Goal: Transaction & Acquisition: Purchase product/service

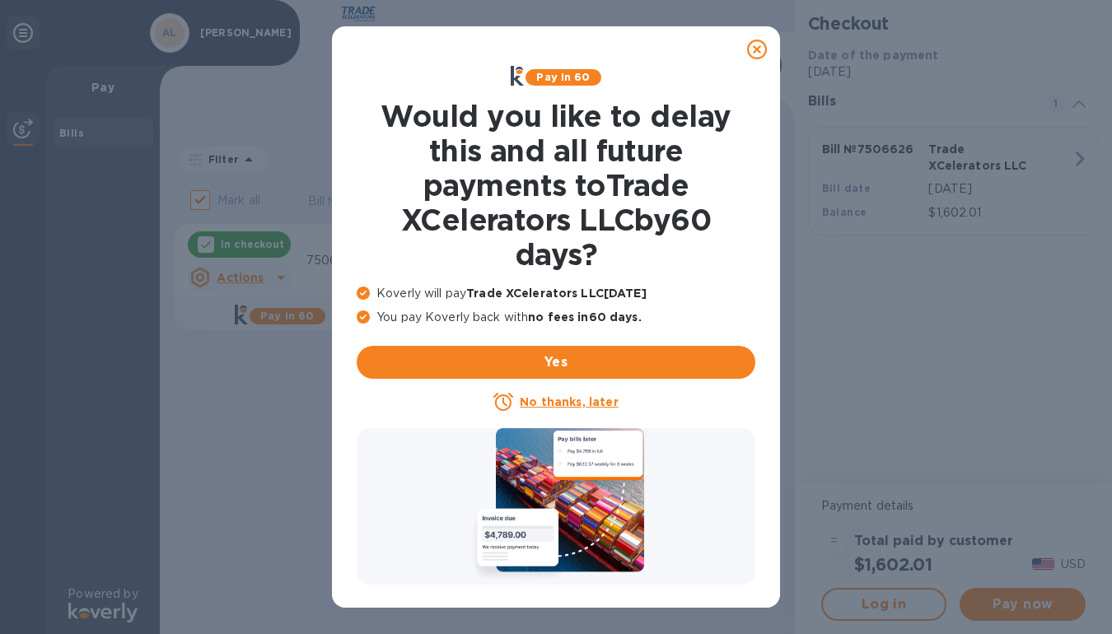
click at [759, 48] on icon at bounding box center [757, 50] width 20 height 20
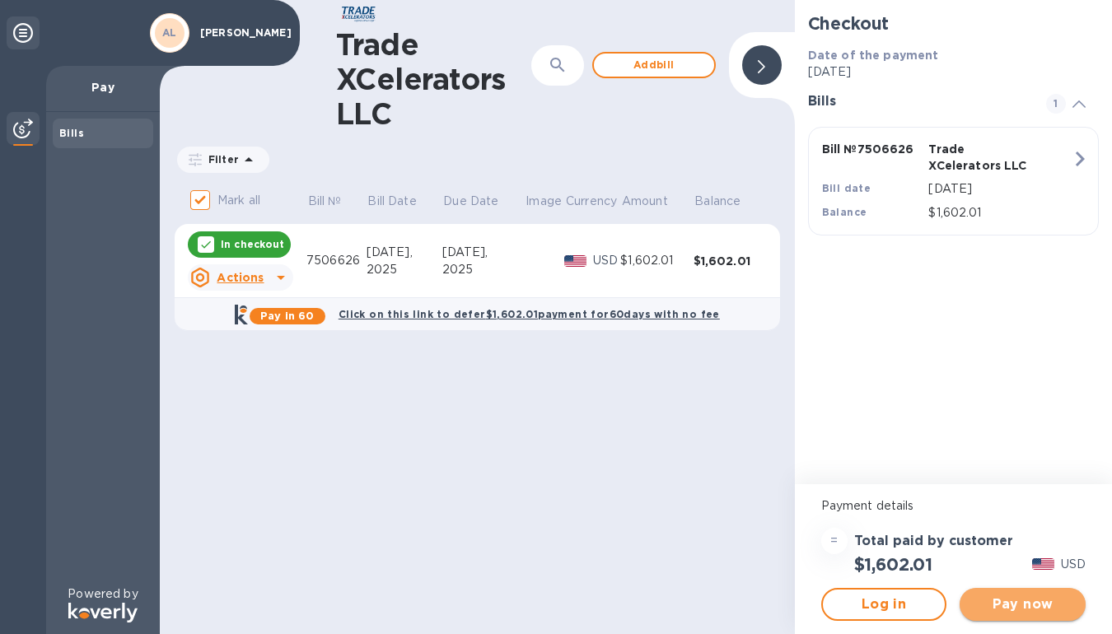
click at [1044, 605] on span "Pay now" at bounding box center [1023, 605] width 100 height 20
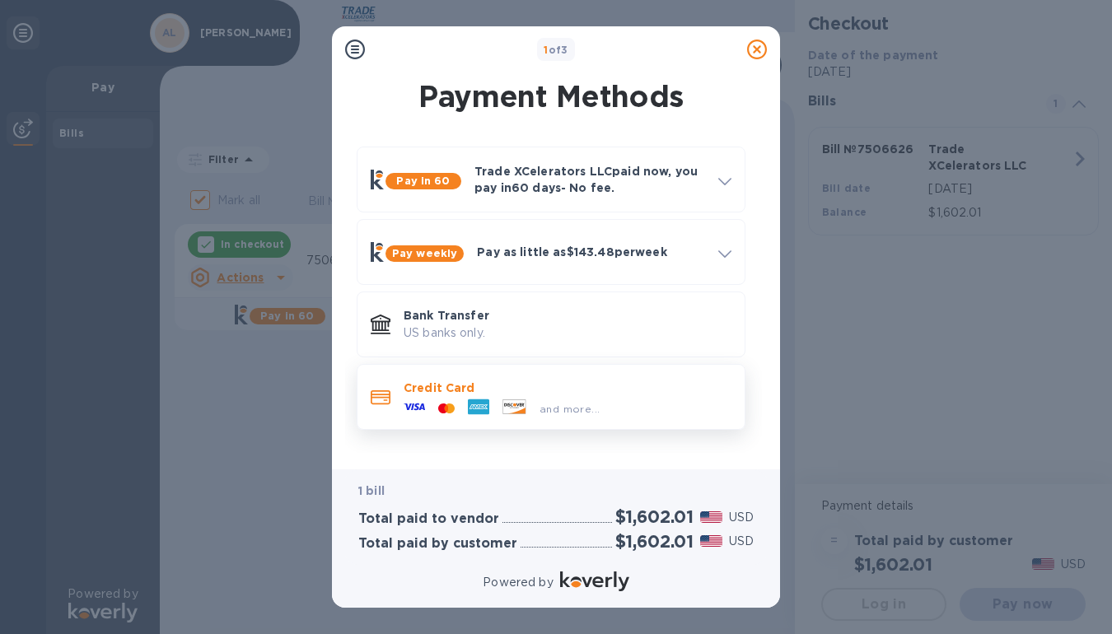
click at [602, 418] on div "and more..." at bounding box center [501, 408] width 209 height 25
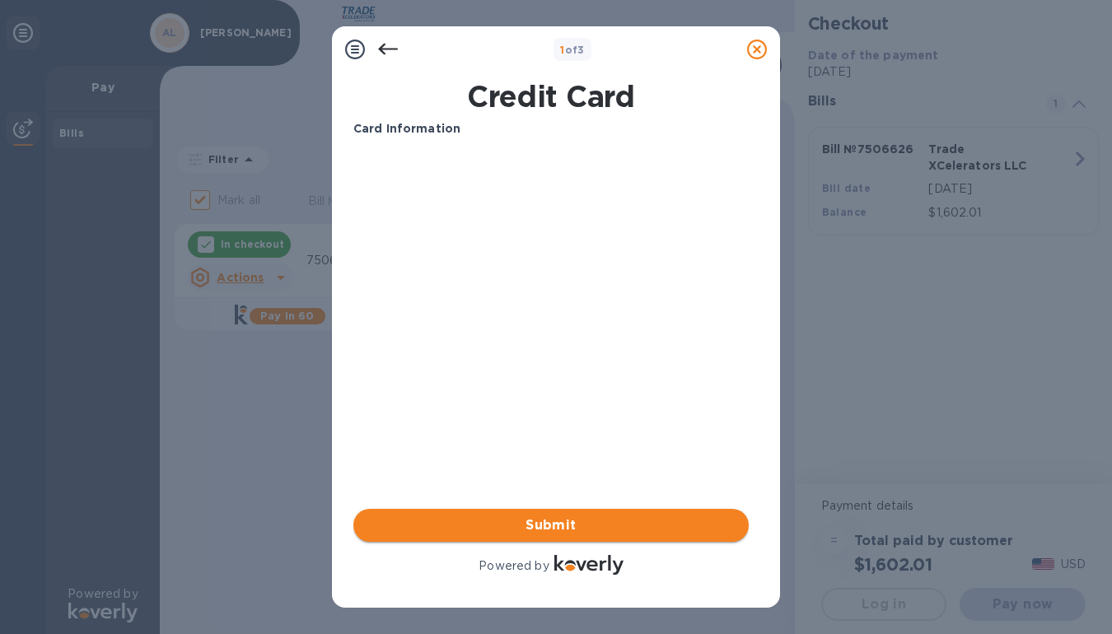
click at [516, 521] on span "Submit" at bounding box center [551, 526] width 369 height 20
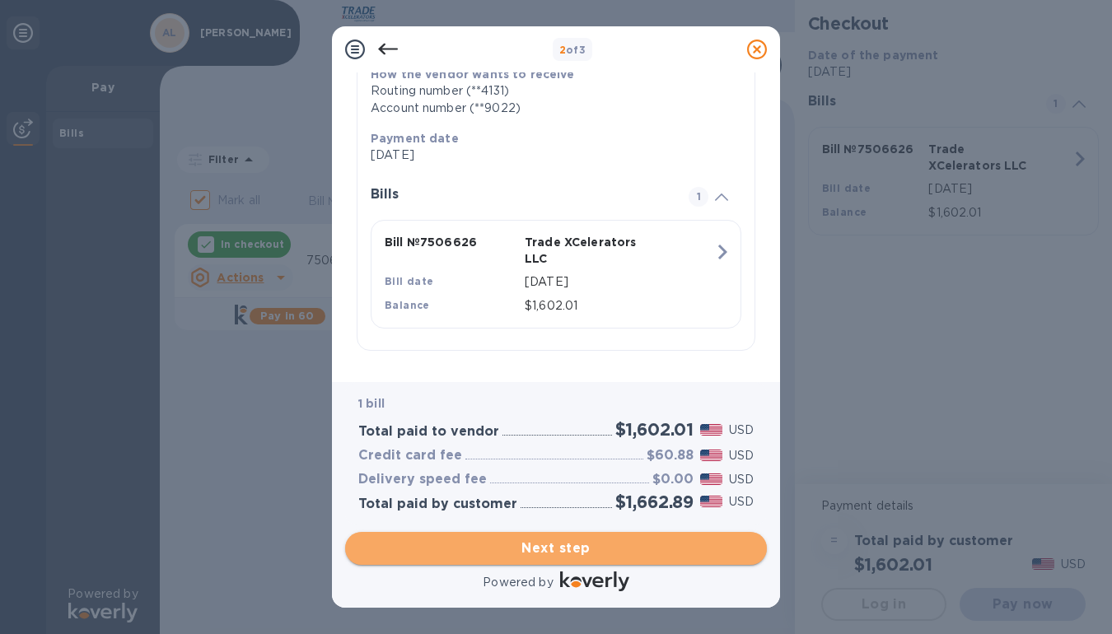
click at [568, 543] on span "Next step" at bounding box center [555, 549] width 395 height 20
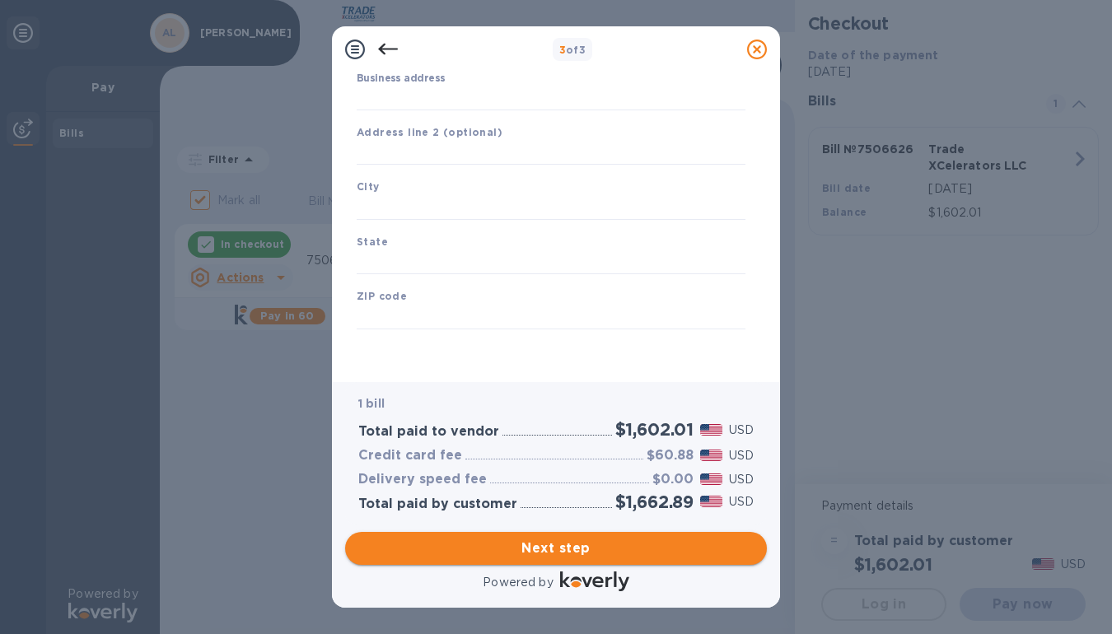
type input "[GEOGRAPHIC_DATA]"
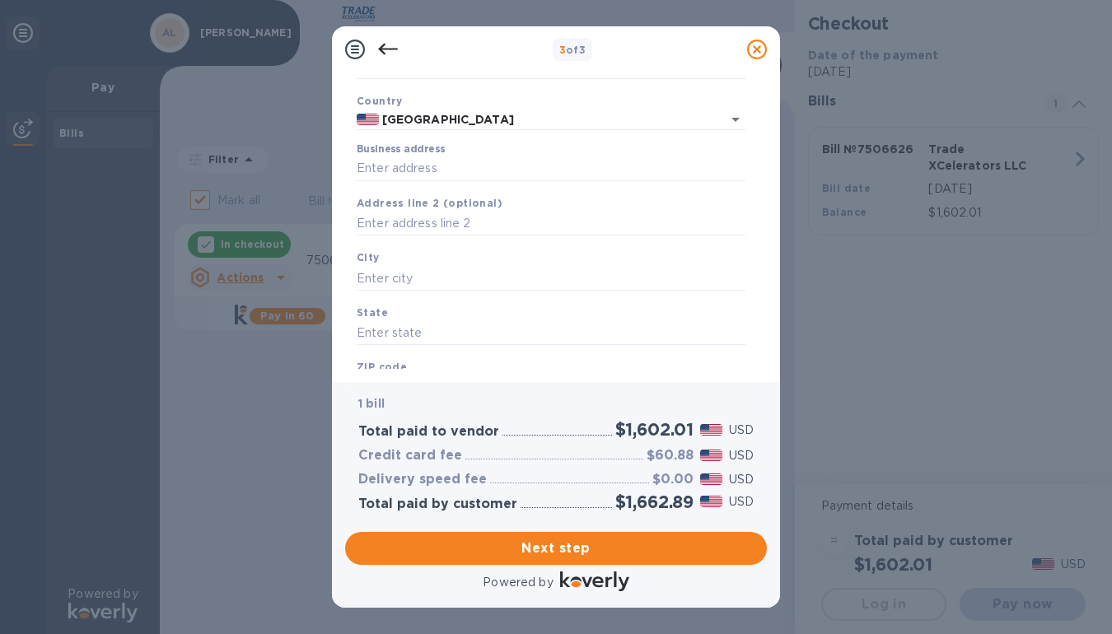
scroll to position [108, 0]
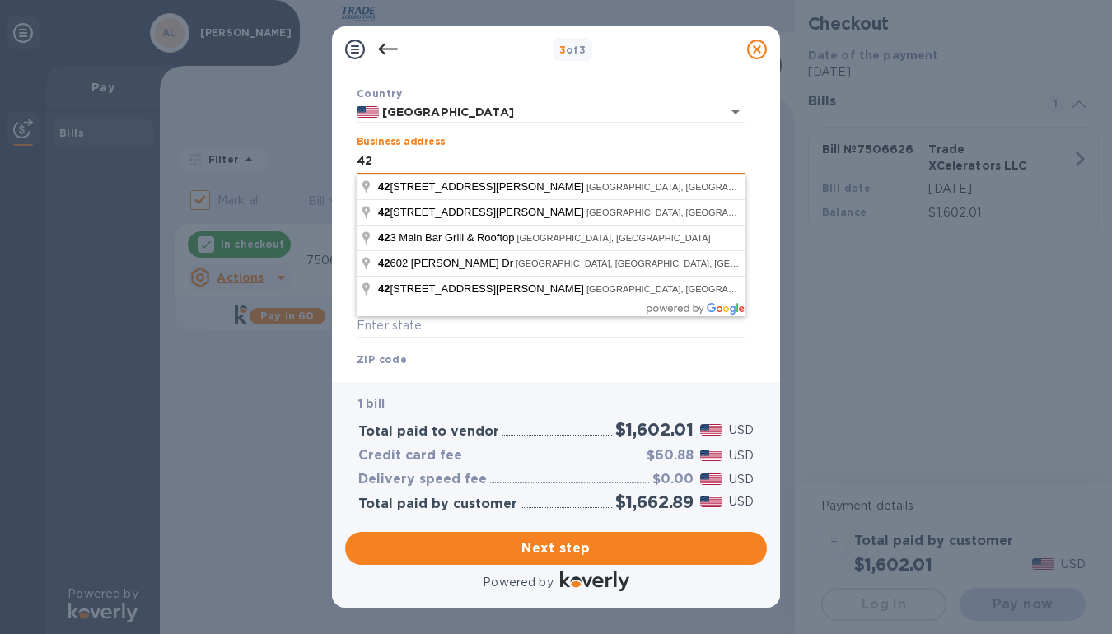
click at [456, 153] on input "42" at bounding box center [551, 161] width 389 height 25
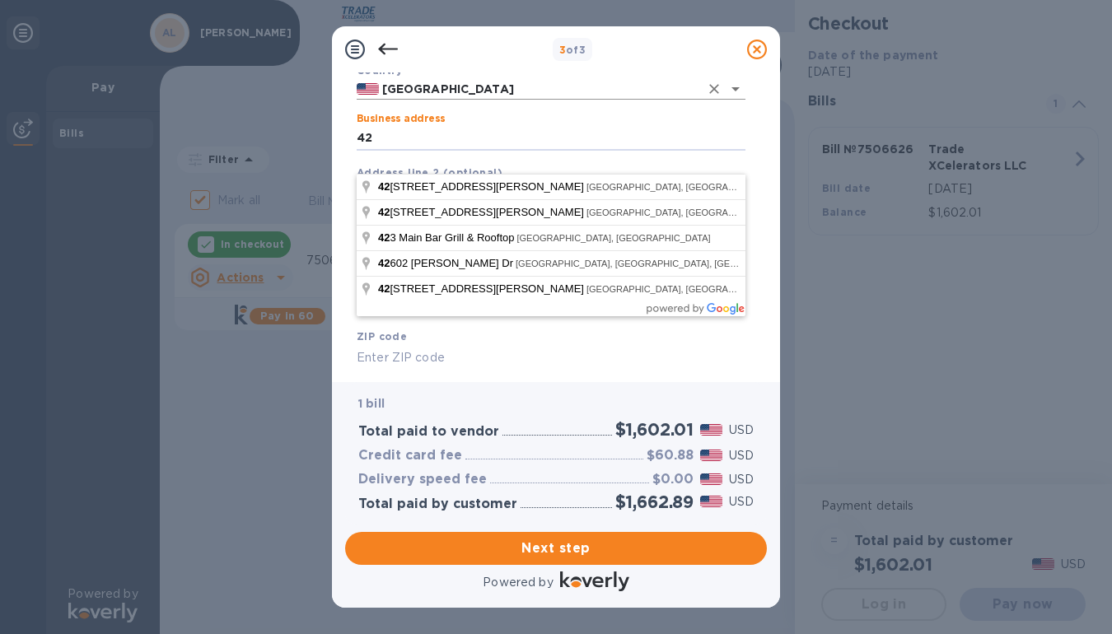
scroll to position [133, 0]
click at [437, 143] on input "42" at bounding box center [551, 136] width 389 height 25
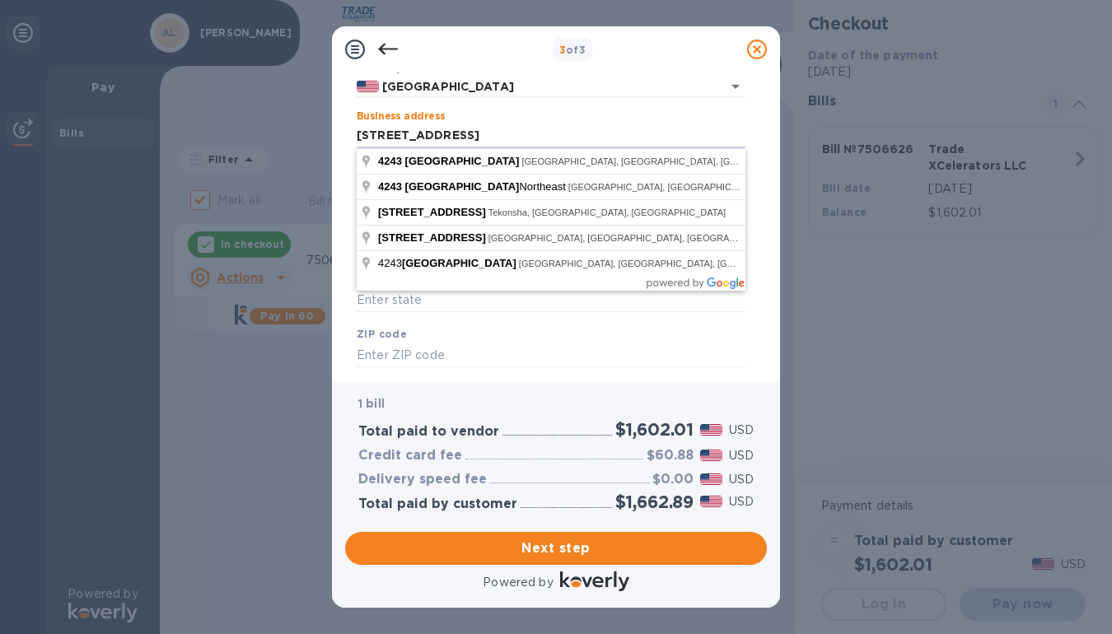
type input "[STREET_ADDRESS]"
type input "[GEOGRAPHIC_DATA]"
type input "MI"
type input "48310"
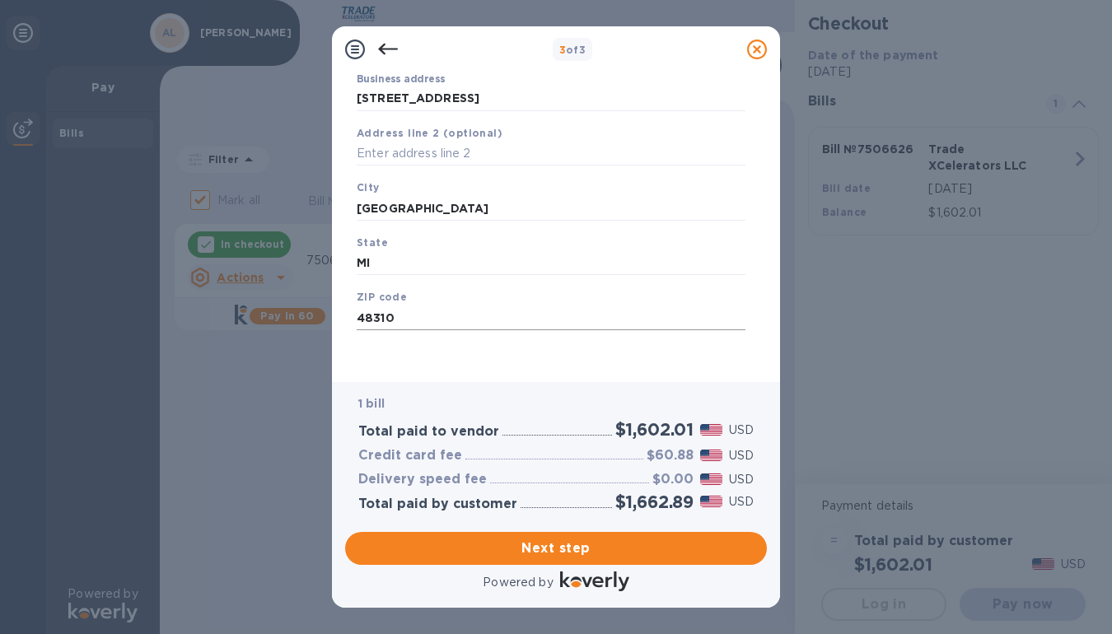
scroll to position [169, 0]
click at [526, 547] on span "Next step" at bounding box center [555, 549] width 395 height 20
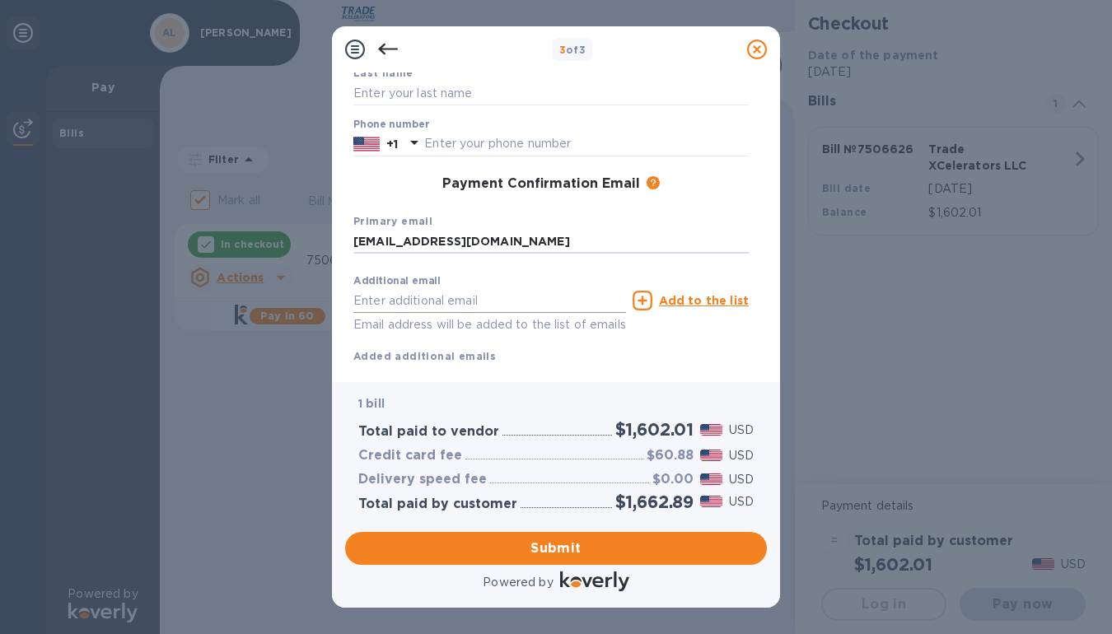
type input "[EMAIL_ADDRESS][DOMAIN_NAME]"
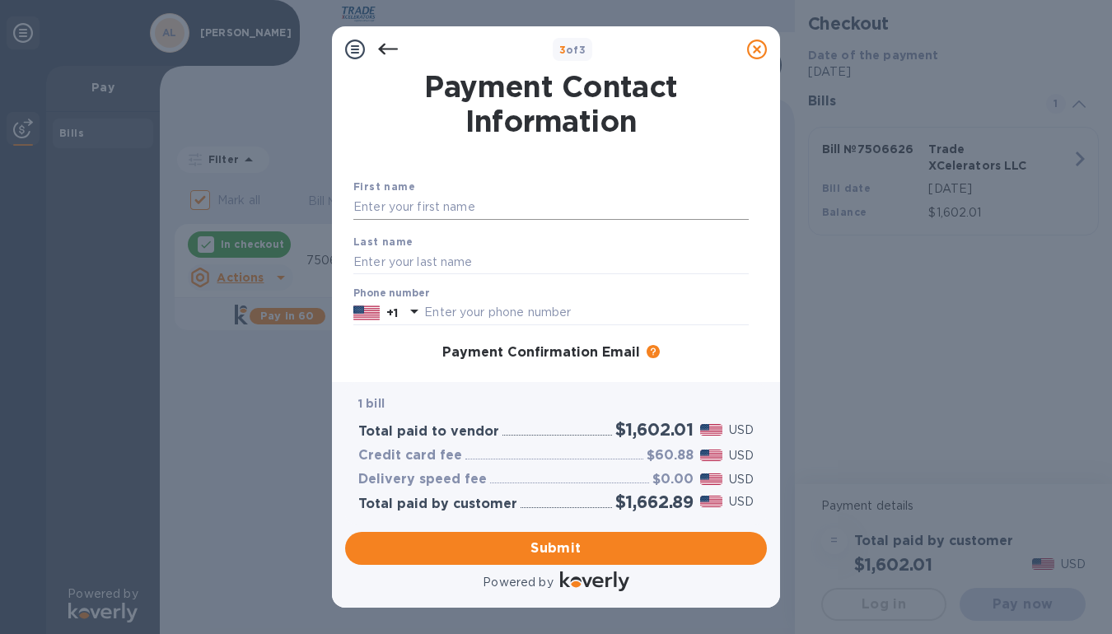
scroll to position [0, 0]
type input "[EMAIL_ADDRESS][DOMAIN_NAME]"
type input "[PERSON_NAME]"
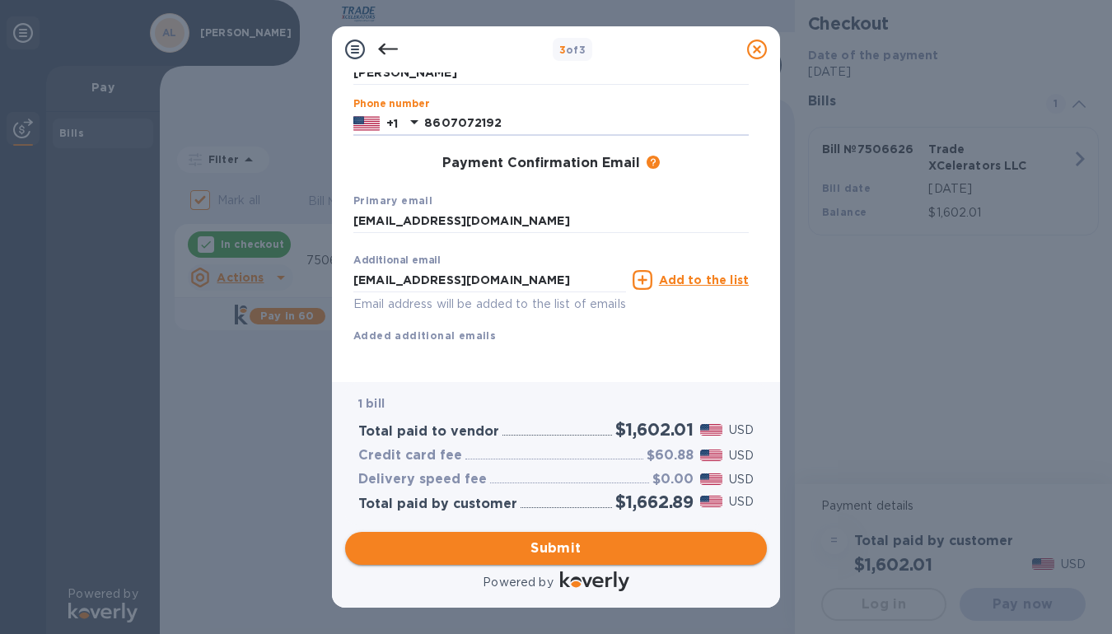
scroll to position [189, 0]
type input "8607072192"
click at [538, 546] on span "Submit" at bounding box center [555, 549] width 395 height 20
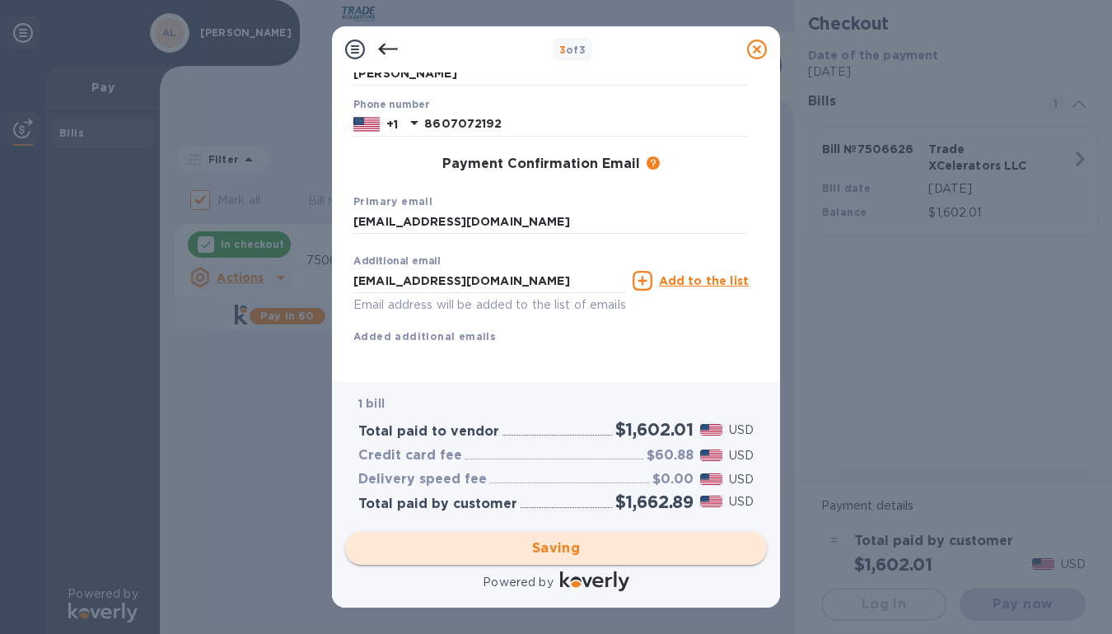
checkbox input "false"
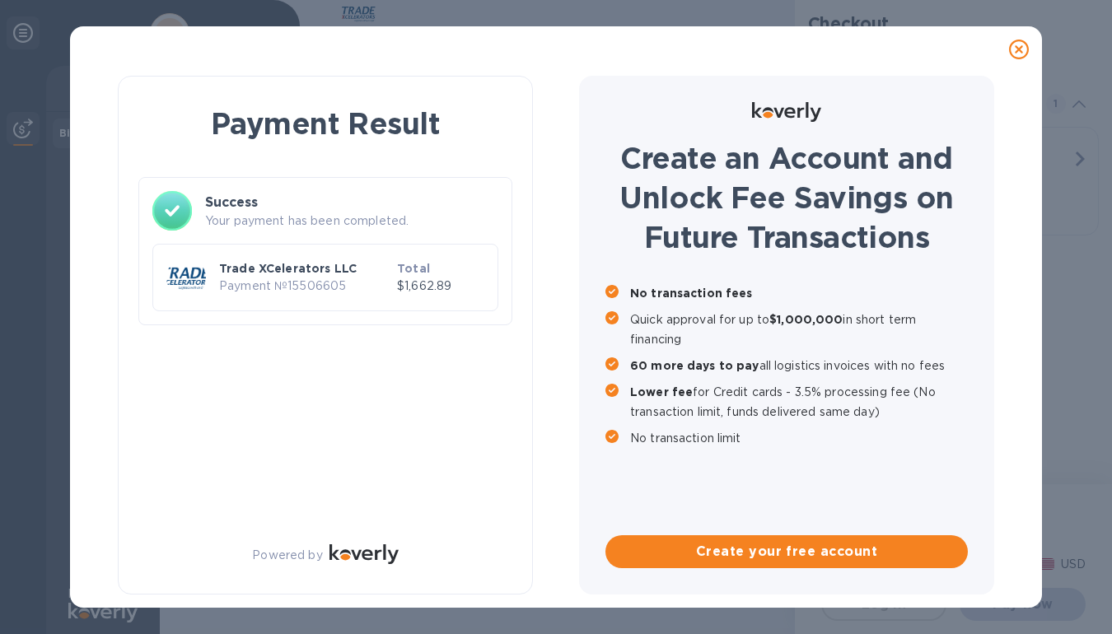
scroll to position [0, 0]
